Goal: Information Seeking & Learning: Understand process/instructions

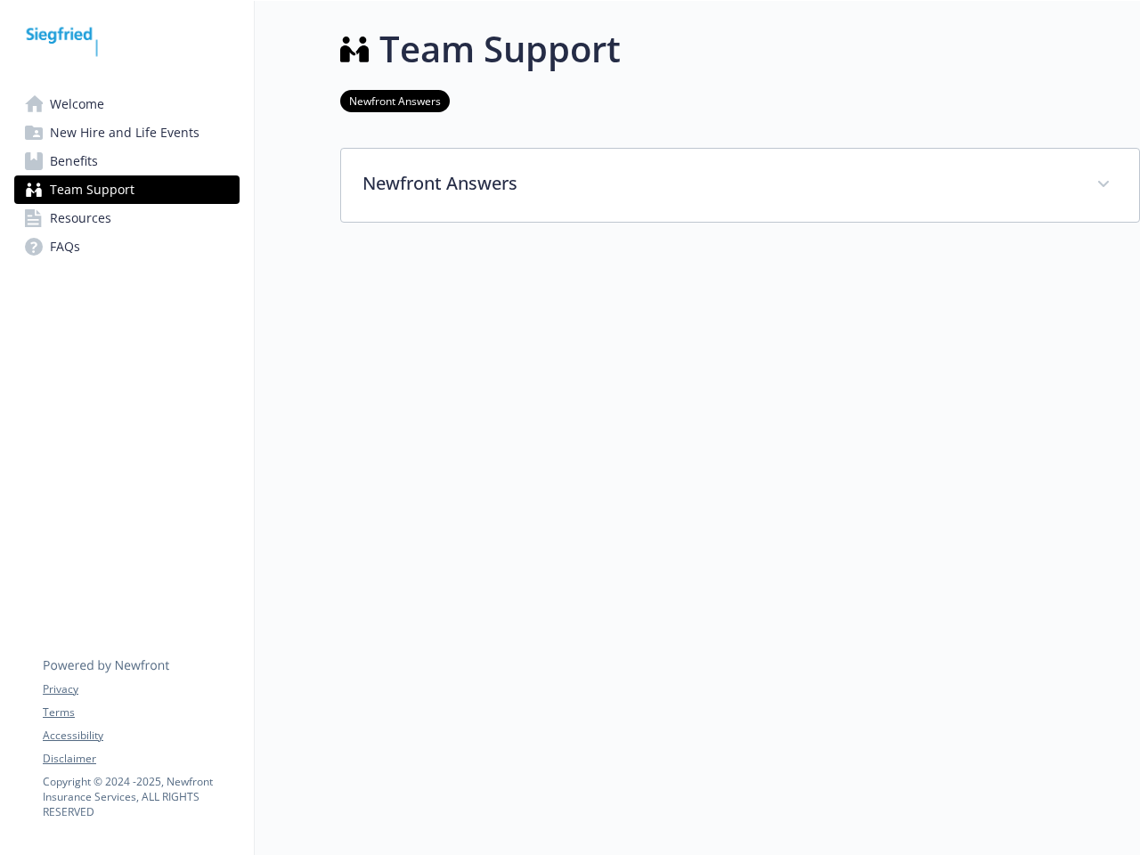
click at [570, 427] on div at bounding box center [739, 334] width 799 height 223
click at [141, 735] on link "Accessibility" at bounding box center [141, 735] width 196 height 16
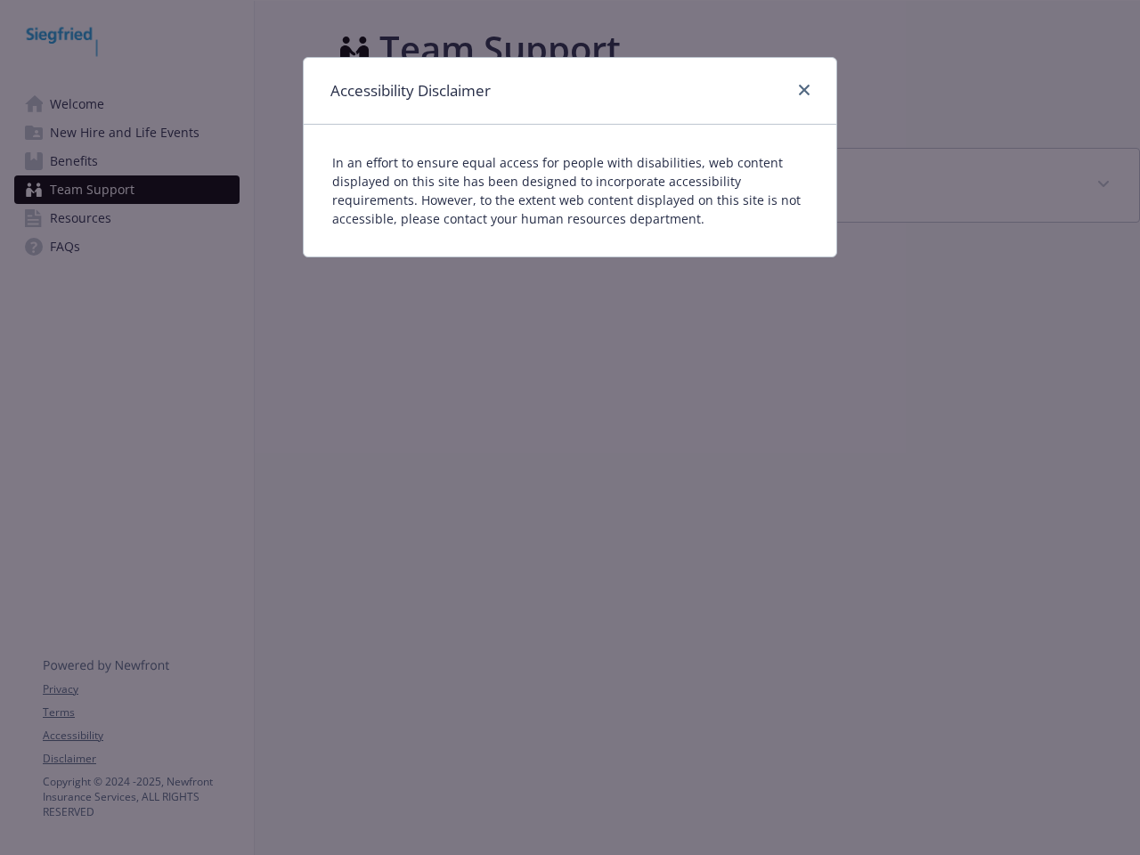
click at [141, 759] on div "Accessibility Disclaimer In an effort to ensure equal access for people with di…" at bounding box center [570, 427] width 1140 height 855
click at [740, 185] on p "In an effort to ensure equal access for people with disabilities, web content d…" at bounding box center [569, 190] width 475 height 75
